Goal: Task Accomplishment & Management: Manage account settings

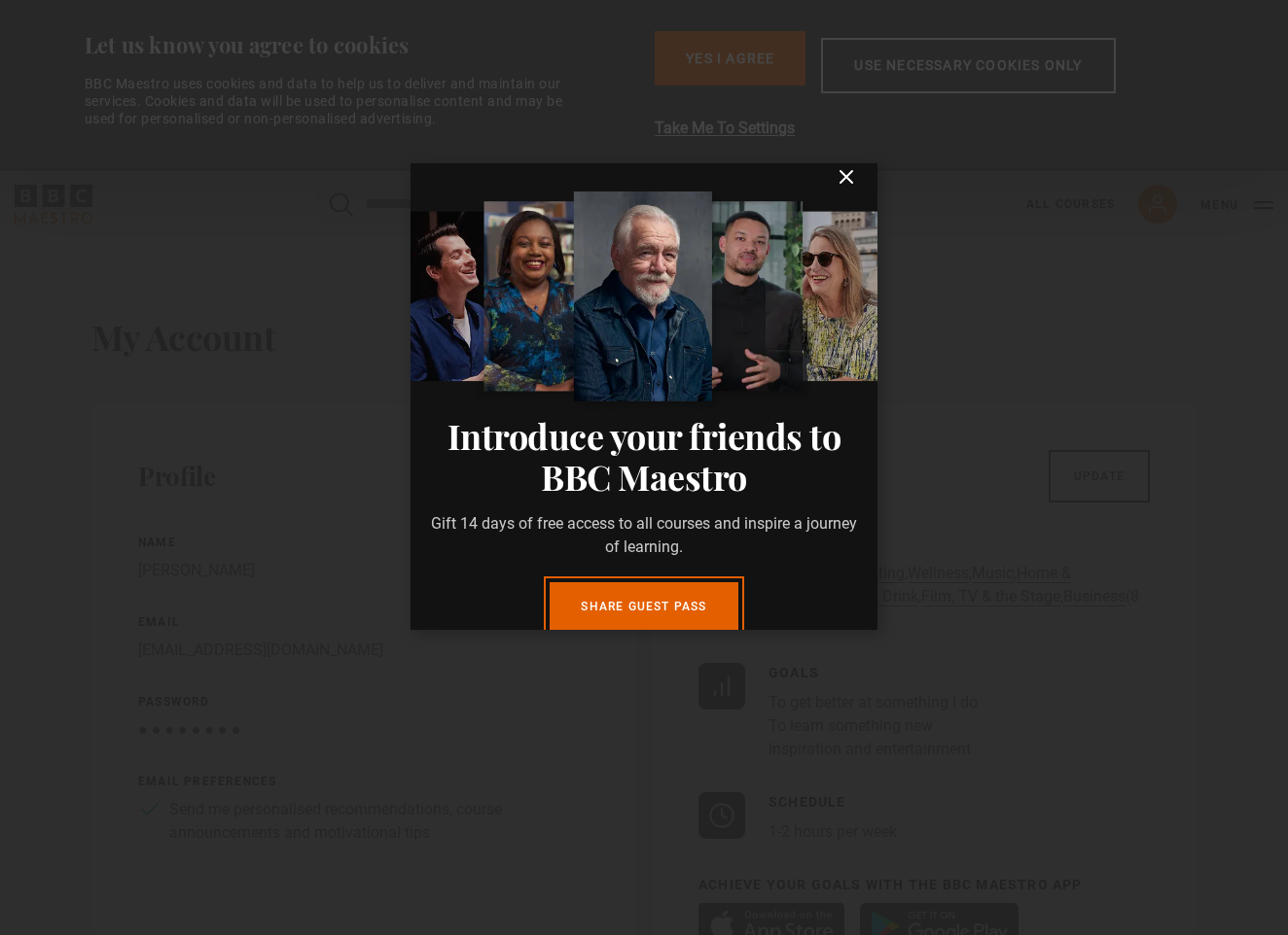
scroll to position [19, 0]
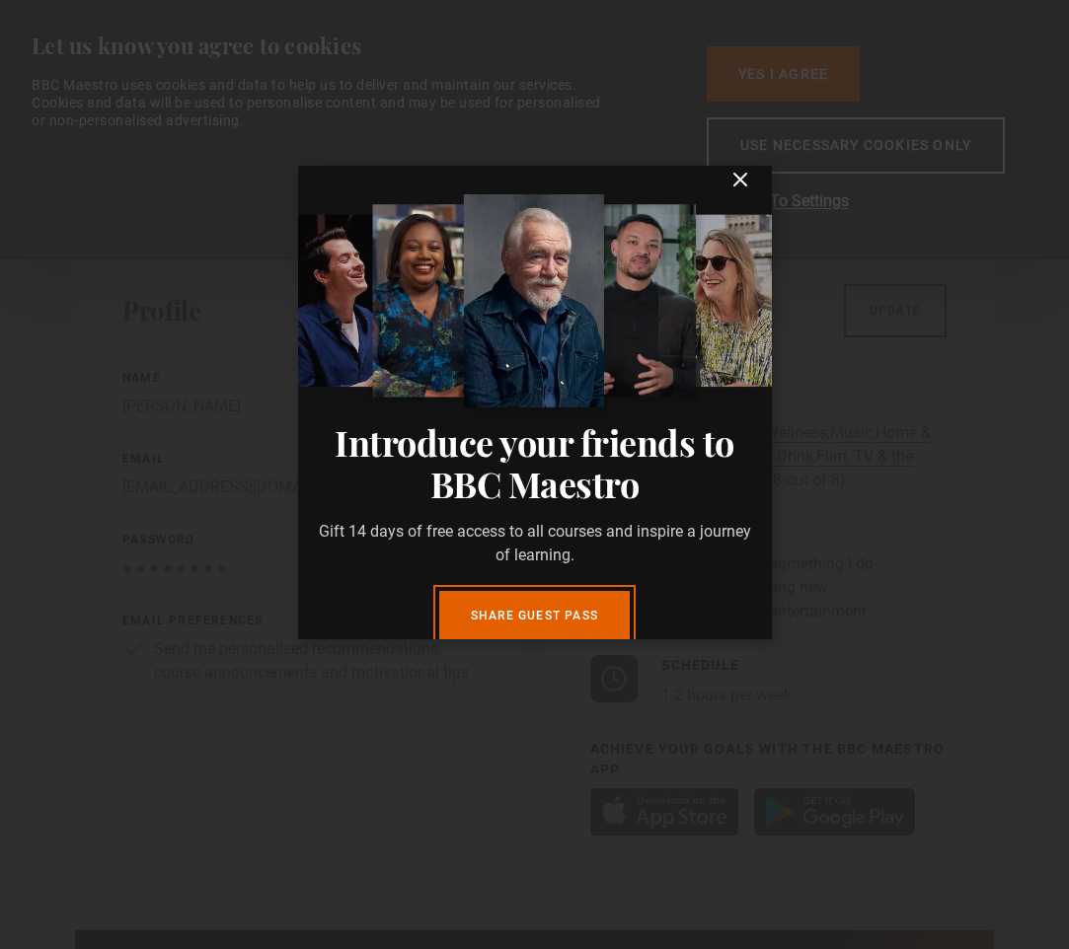
click at [735, 184] on icon "submit" at bounding box center [740, 180] width 12 height 12
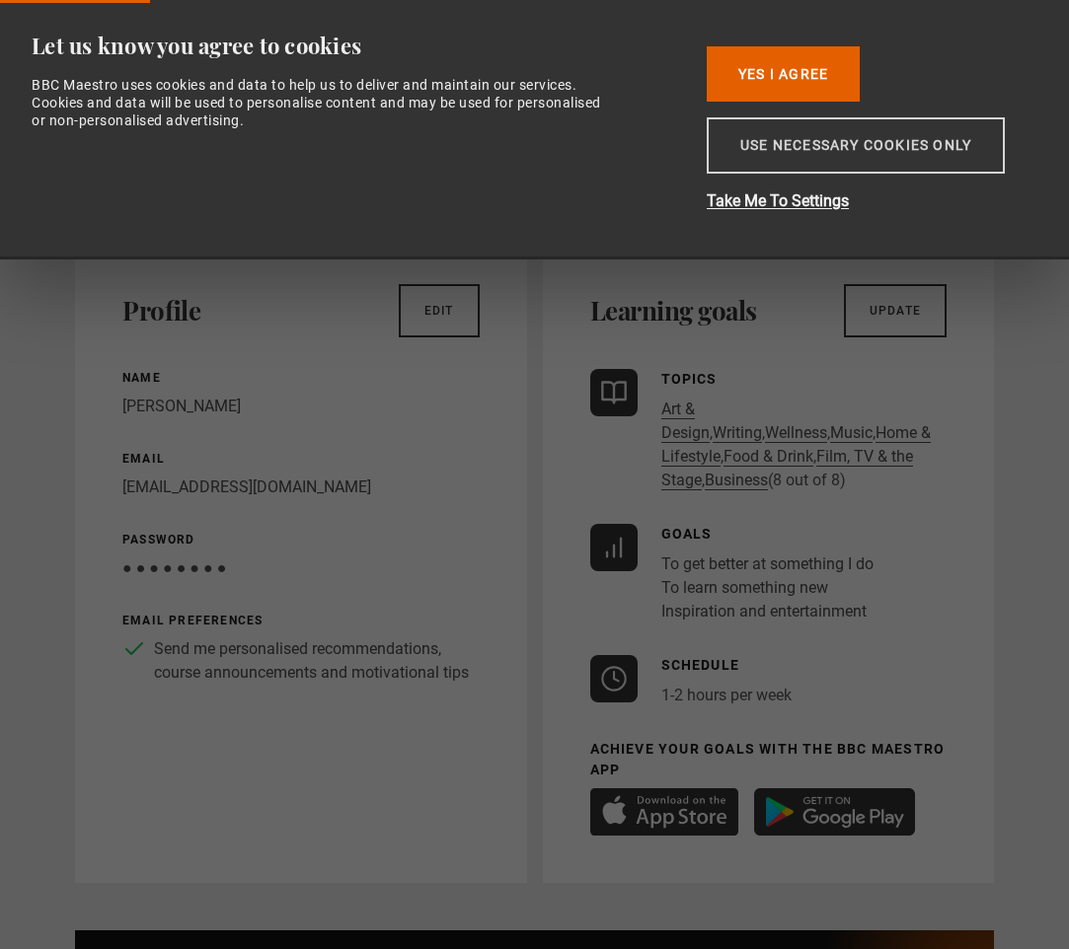
scroll to position [0, 1]
click at [925, 140] on button "Use necessary cookies only" at bounding box center [856, 145] width 298 height 56
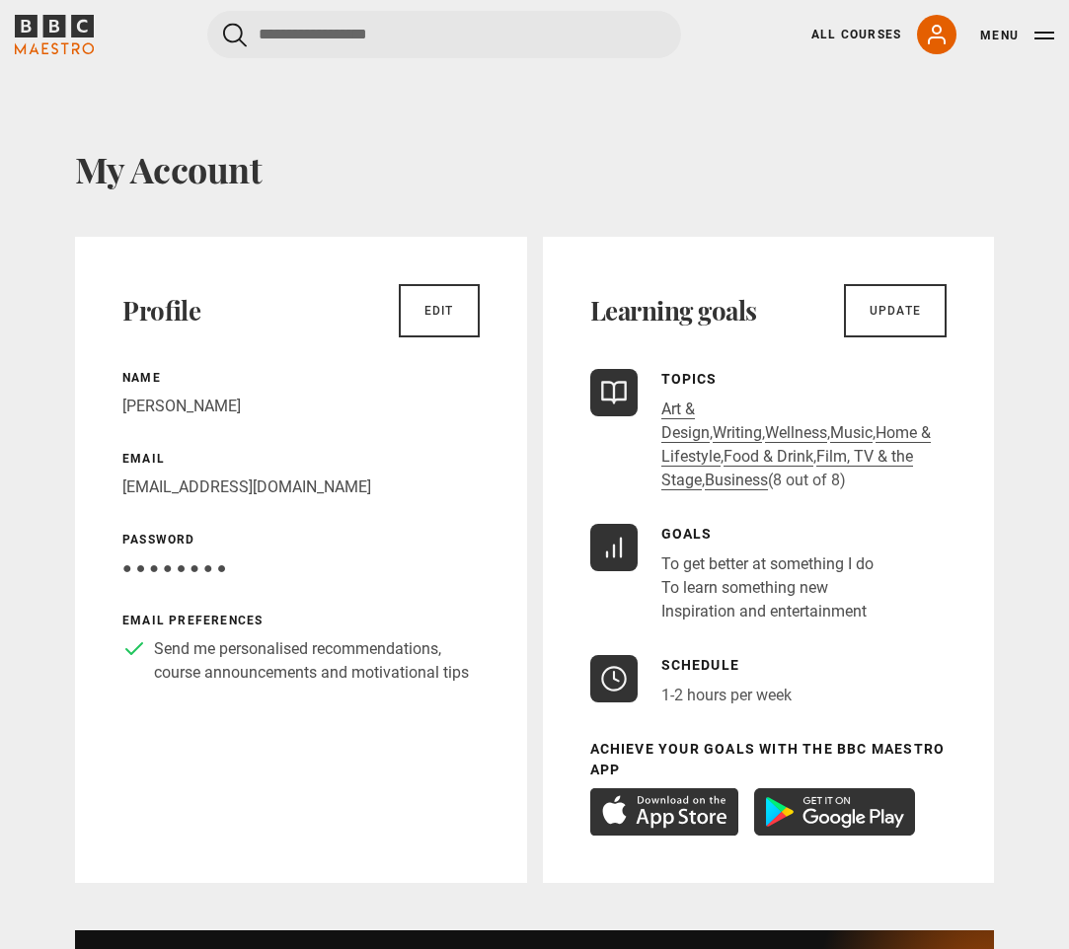
scroll to position [0, 0]
click at [935, 47] on link "My Account" at bounding box center [936, 34] width 39 height 39
click at [932, 35] on icon at bounding box center [937, 35] width 24 height 24
click at [1001, 38] on button "Menu" at bounding box center [1017, 36] width 74 height 20
click at [943, 33] on icon at bounding box center [937, 35] width 24 height 24
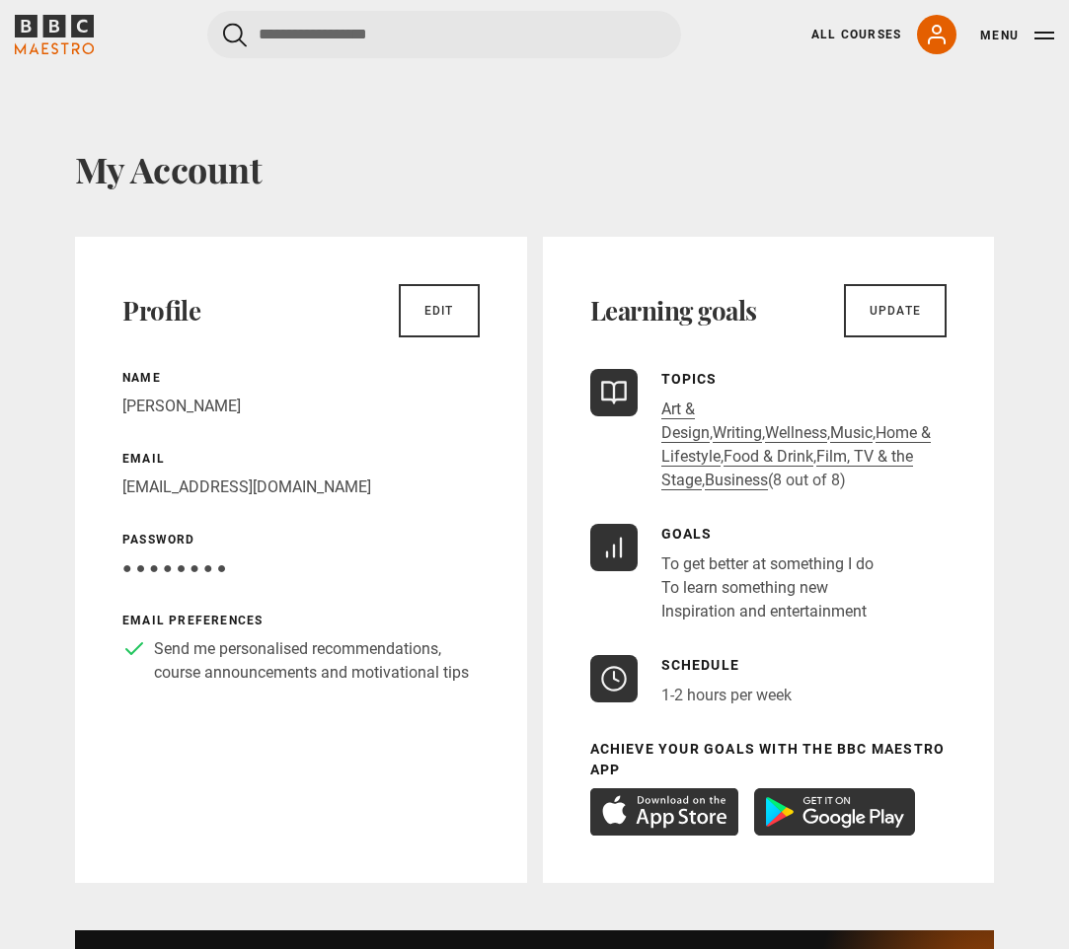
click at [1041, 40] on button "Menu" at bounding box center [1017, 36] width 74 height 20
click at [1040, 37] on button "Menu" at bounding box center [1017, 36] width 74 height 20
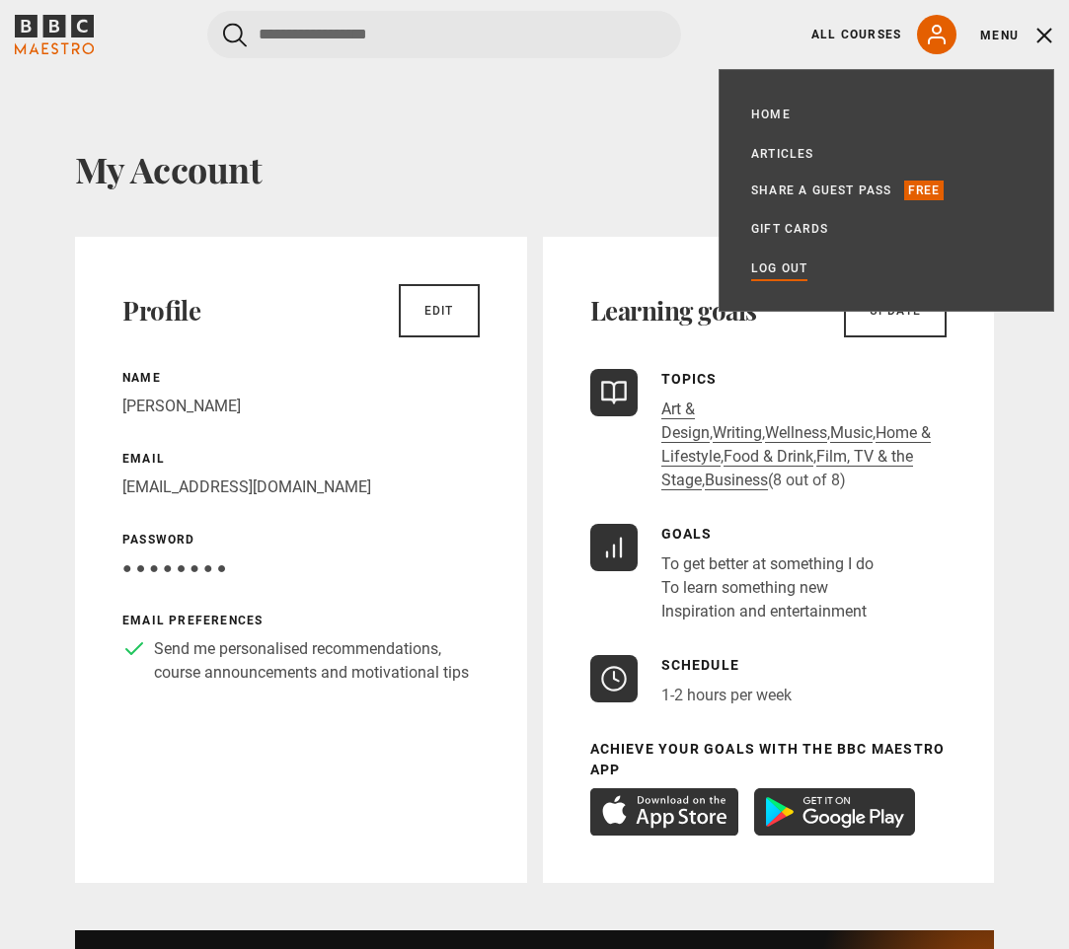
click at [782, 271] on link "Log out" at bounding box center [779, 269] width 56 height 20
